Goal: Task Accomplishment & Management: Manage account settings

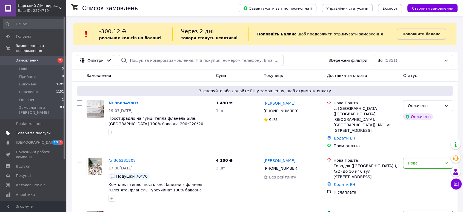
click at [38, 131] on span "Товари та послуги" at bounding box center [33, 133] width 35 height 5
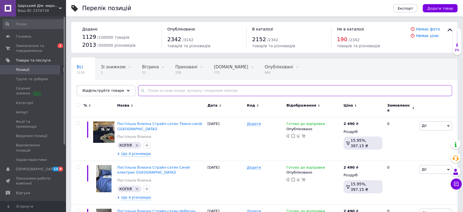
click at [213, 91] on input "text" at bounding box center [295, 90] width 314 height 11
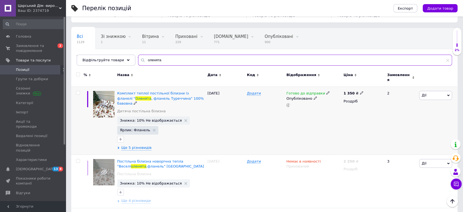
scroll to position [61, 0]
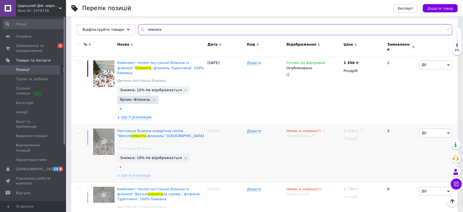
type input "оленята"
click at [323, 129] on icon at bounding box center [324, 130] width 3 height 3
click at [339, 146] on li "Готово до відправки" at bounding box center [353, 150] width 52 height 8
click at [283, 144] on div "Додати" at bounding box center [265, 153] width 39 height 58
click at [146, 129] on span "Постільна білизна новорічна тепла "Веселі" at bounding box center [150, 133] width 66 height 9
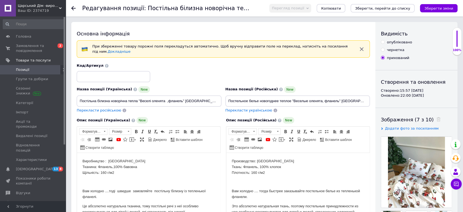
click at [406, 41] on div "опубліковано" at bounding box center [399, 42] width 25 height 5
click at [385, 41] on input "опубліковано" at bounding box center [383, 42] width 4 height 4
radio input "true"
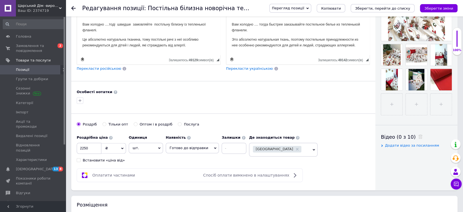
scroll to position [122, 0]
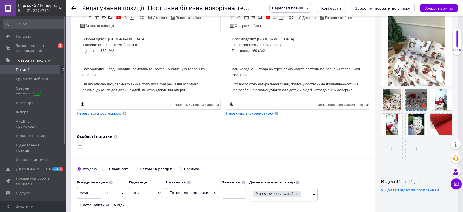
click at [423, 105] on use at bounding box center [424, 106] width 4 height 4
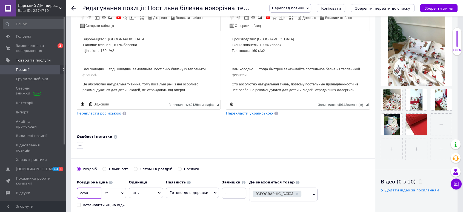
click at [85, 188] on input "2250" at bounding box center [89, 192] width 25 height 11
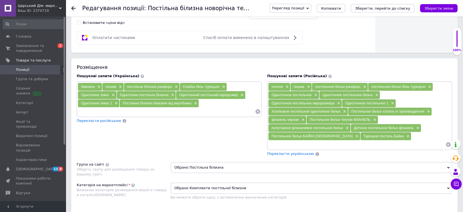
scroll to position [305, 0]
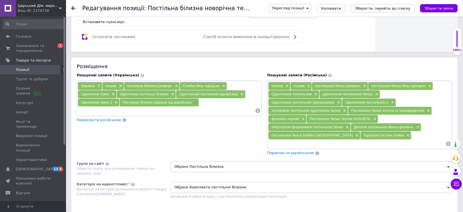
type input "2050"
click at [196, 100] on span "×" at bounding box center [195, 102] width 4 height 5
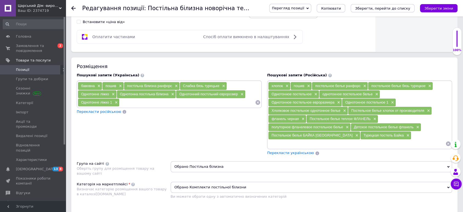
click at [152, 98] on input at bounding box center [188, 102] width 136 height 8
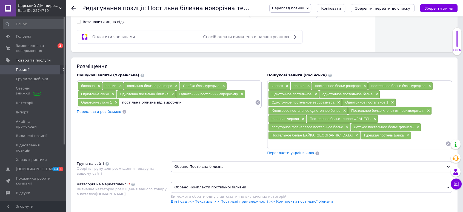
type input "постільна білизна від виробника"
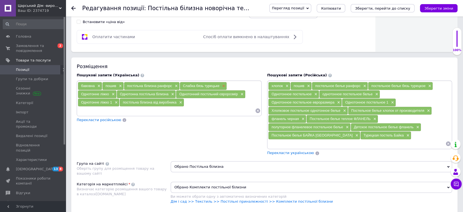
click at [224, 84] on span "×" at bounding box center [223, 86] width 4 height 5
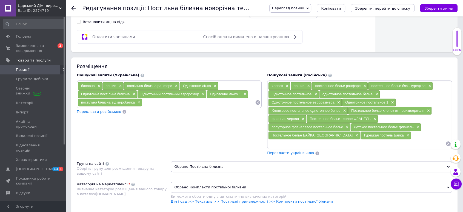
click at [150, 99] on input at bounding box center [198, 102] width 113 height 8
type input "фанель постільна білизна"
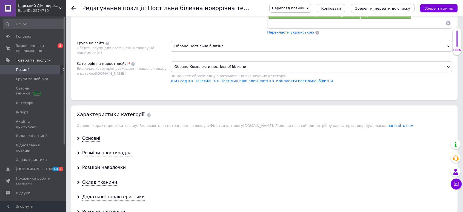
scroll to position [487, 0]
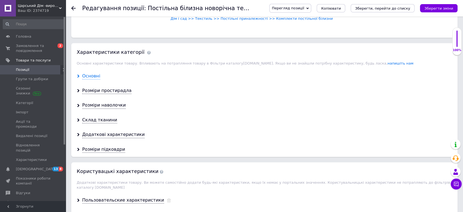
click at [94, 73] on div "Основні" at bounding box center [91, 76] width 18 height 6
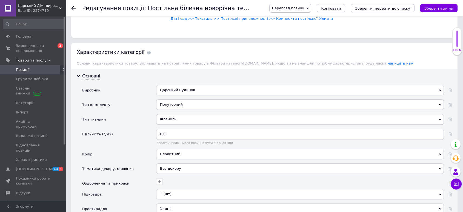
scroll to position [518, 0]
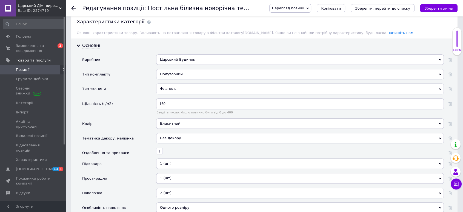
click at [168, 118] on div "Блакитний" at bounding box center [300, 123] width 288 height 10
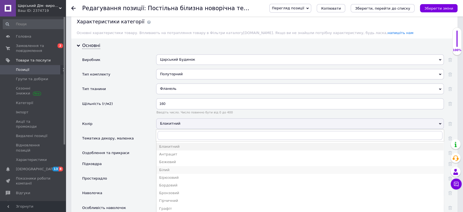
click at [167, 167] on div "Білий" at bounding box center [300, 169] width 282 height 5
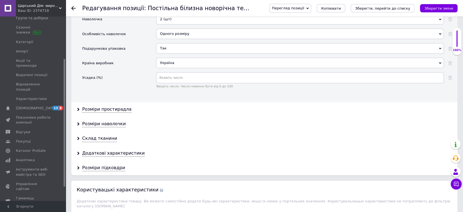
scroll to position [701, 0]
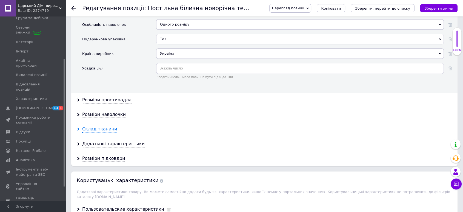
click at [90, 126] on div "Склад тканини" at bounding box center [99, 129] width 35 height 6
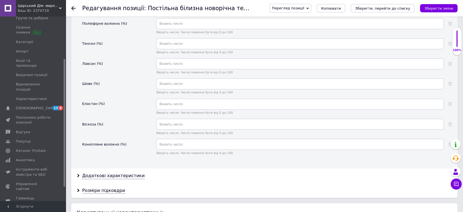
scroll to position [1005, 0]
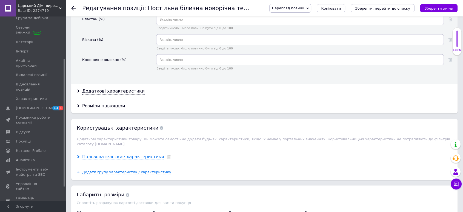
click at [130, 153] on div "Пользовательские характеристики" at bounding box center [123, 156] width 82 height 6
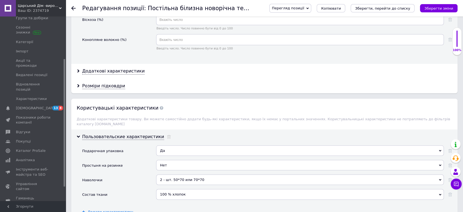
scroll to position [1036, 0]
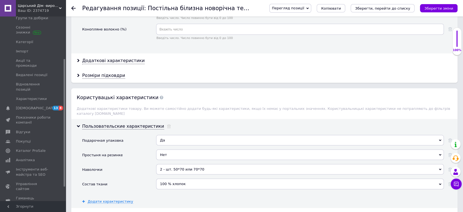
click at [167, 149] on div "Нет" at bounding box center [300, 154] width 288 height 10
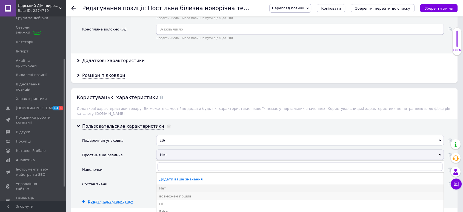
click at [174, 193] on div "возможен пошив" at bounding box center [300, 195] width 282 height 5
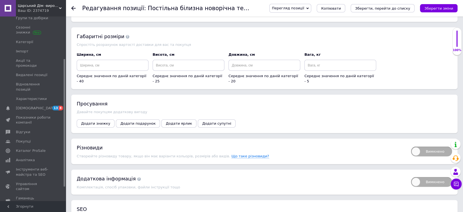
scroll to position [1249, 0]
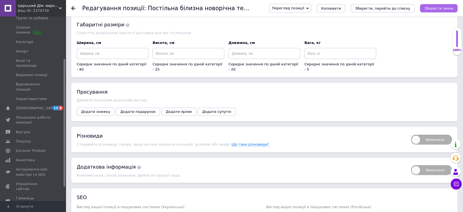
click at [440, 5] on button "Зберегти зміни" at bounding box center [439, 8] width 38 height 8
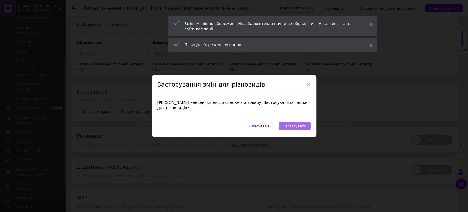
click at [298, 124] on span "Застосувати" at bounding box center [294, 126] width 23 height 4
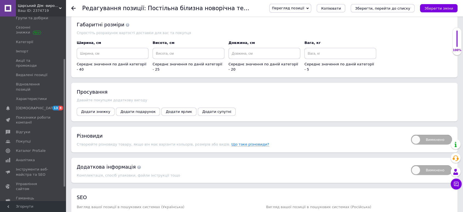
click at [420, 135] on span "Вимкнено" at bounding box center [431, 140] width 41 height 10
click at [411, 131] on input "Вимкнено" at bounding box center [410, 133] width 4 height 4
checkbox input "true"
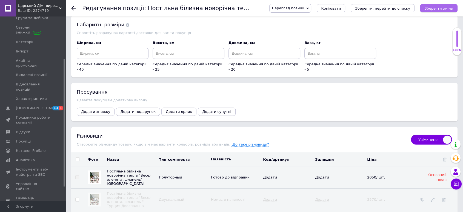
click at [439, 7] on icon "Зберегти зміни" at bounding box center [439, 8] width 29 height 4
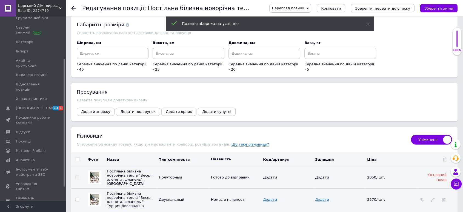
click at [77, 157] on input "checkbox" at bounding box center [78, 159] width 4 height 4
checkbox input "true"
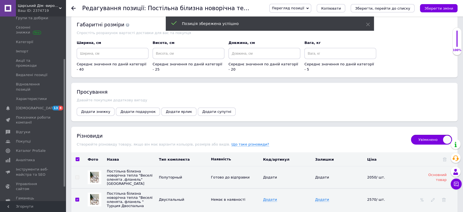
checkbox input "true"
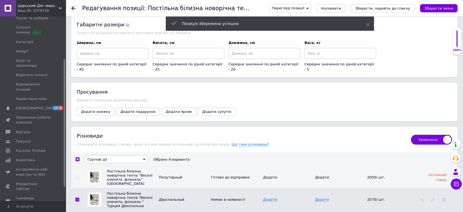
click at [124, 155] on span "Групові дії" at bounding box center [116, 159] width 63 height 8
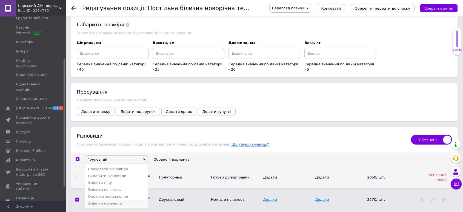
click at [114, 200] on li "Змінити наявність" at bounding box center [116, 203] width 63 height 7
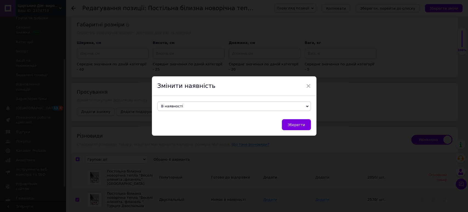
click at [187, 104] on span "В наявності" at bounding box center [234, 106] width 154 height 10
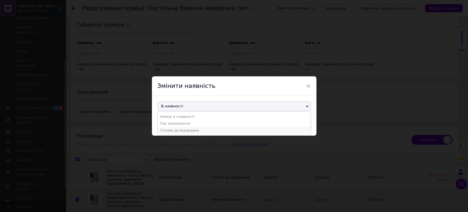
click at [178, 131] on li "Готово до відправки" at bounding box center [234, 130] width 153 height 7
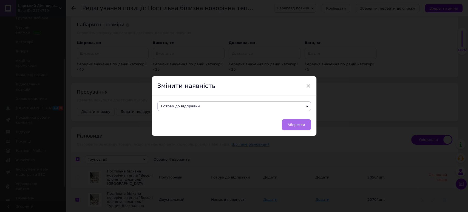
click at [295, 124] on span "Зберегти" at bounding box center [296, 125] width 17 height 4
checkbox input "false"
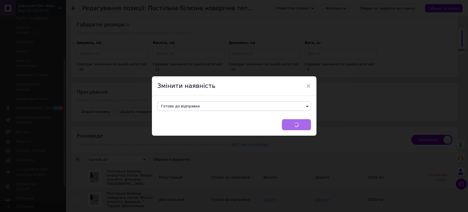
checkbox input "false"
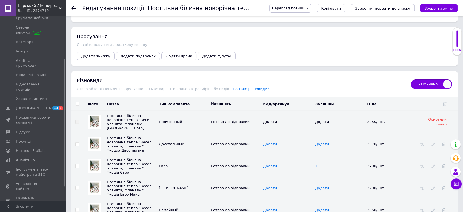
scroll to position [1310, 0]
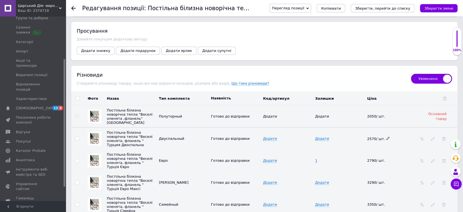
click at [387, 137] on icon at bounding box center [388, 138] width 3 height 3
click at [374, 134] on input "2570" at bounding box center [390, 138] width 49 height 8
type input "2480"
click at [388, 127] on td "2480" at bounding box center [392, 138] width 52 height 22
click at [316, 158] on span "1" at bounding box center [316, 160] width 2 height 4
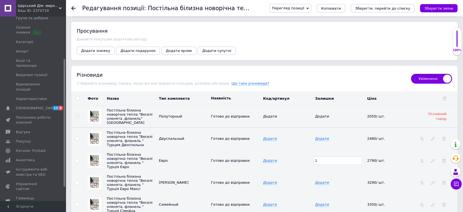
click at [321, 156] on input "1" at bounding box center [338, 160] width 49 height 8
type input "10"
drag, startPoint x: 378, startPoint y: 150, endPoint x: 397, endPoint y: 148, distance: 19.0
click at [380, 149] on td "2790/ шт." at bounding box center [392, 160] width 52 height 22
click at [387, 159] on icon at bounding box center [388, 160] width 3 height 3
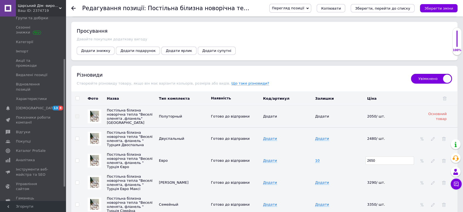
type input "2650"
click at [346, 150] on td "10" at bounding box center [340, 160] width 52 height 22
click at [387, 180] on icon at bounding box center [388, 181] width 3 height 3
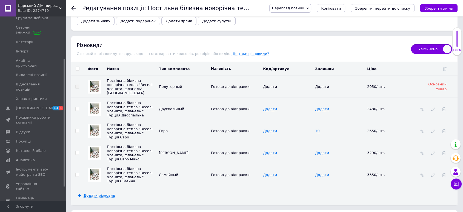
scroll to position [1340, 0]
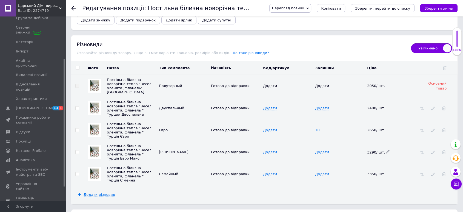
click at [387, 150] on icon at bounding box center [388, 151] width 3 height 3
click at [371, 148] on input "3290" at bounding box center [390, 152] width 49 height 8
type input "2990"
click at [338, 144] on td "Додати" at bounding box center [340, 152] width 52 height 22
click at [387, 172] on icon at bounding box center [388, 173] width 3 height 3
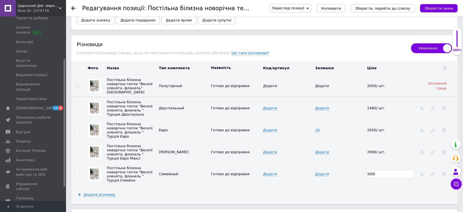
click at [372, 170] on input "3350" at bounding box center [390, 174] width 49 height 8
type input "3250"
click at [331, 163] on td "Додати" at bounding box center [340, 174] width 52 height 22
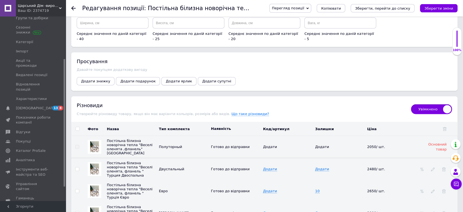
click at [166, 79] on span "Додати ярлик" at bounding box center [179, 81] width 26 height 4
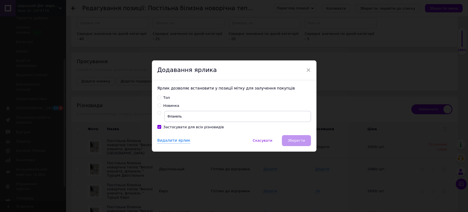
click at [157, 114] on input "radio" at bounding box center [159, 113] width 4 height 4
radio input "true"
click at [169, 115] on input "Фланель" at bounding box center [237, 116] width 147 height 11
type input "Тепла фланель"
click at [290, 140] on span "Зберегти" at bounding box center [296, 140] width 17 height 4
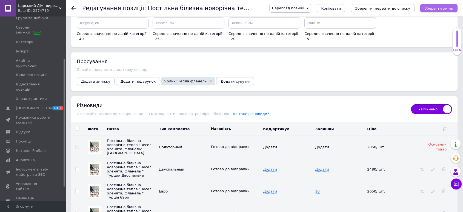
click at [441, 8] on icon "Зберегти зміни" at bounding box center [439, 8] width 29 height 4
click at [406, 7] on icon "Зберегти, перейти до списку" at bounding box center [382, 8] width 55 height 4
